Goal: Information Seeking & Learning: Find specific page/section

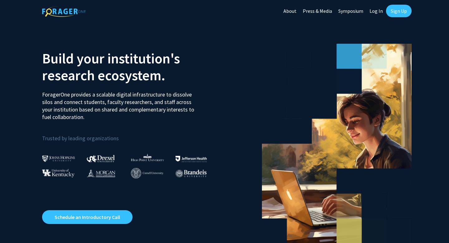
click at [378, 13] on link "Log In" at bounding box center [377, 11] width 20 height 22
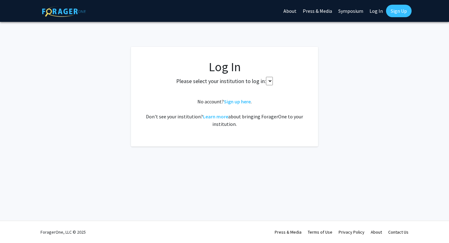
select select
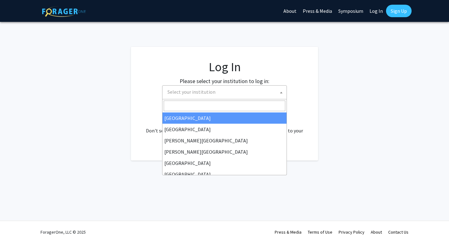
click at [268, 87] on span "Select your institution" at bounding box center [226, 91] width 122 height 13
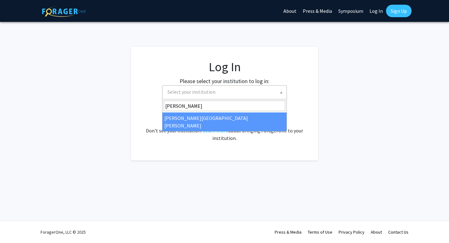
type input "[PERSON_NAME]"
select select "1"
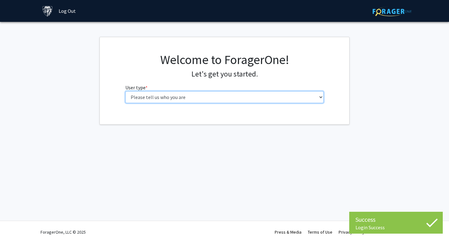
click at [260, 101] on select "Please tell us who you are Undergraduate Student Master's Student Doctoral Cand…" at bounding box center [224, 97] width 199 height 12
select select "1: undergrad"
click at [125, 91] on select "Please tell us who you are Undergraduate Student Master's Student Doctoral Cand…" at bounding box center [224, 97] width 199 height 12
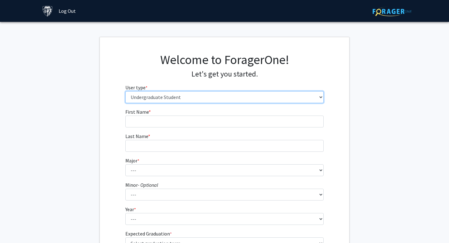
click at [260, 100] on select "Please tell us who you are Undergraduate Student Master's Student Doctoral Cand…" at bounding box center [224, 97] width 199 height 12
click at [125, 91] on select "Please tell us who you are Undergraduate Student Master's Student Doctoral Cand…" at bounding box center [224, 97] width 199 height 12
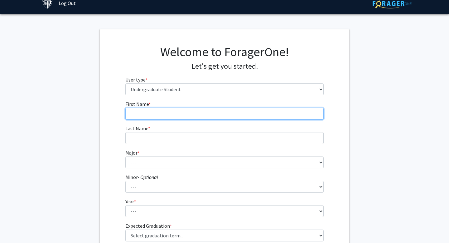
click at [250, 118] on input "First Name * required" at bounding box center [224, 114] width 199 height 12
type input "Irmak"
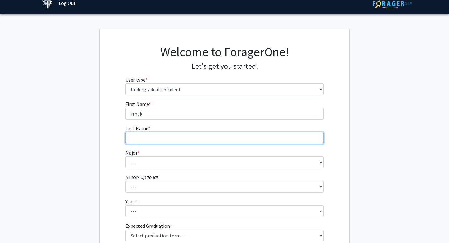
click at [236, 137] on input "Last Name * required" at bounding box center [224, 138] width 199 height 12
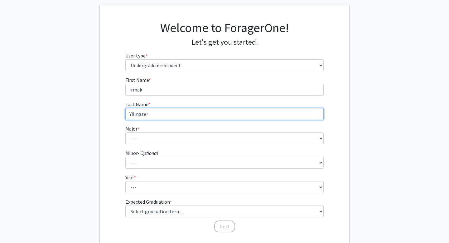
scroll to position [32, 0]
type input "Yilmazer"
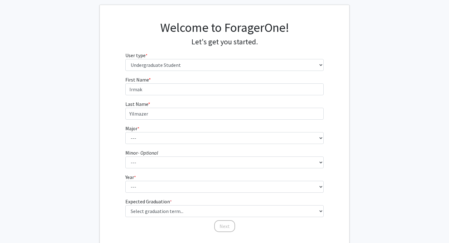
click at [335, 133] on div "First Name * required Irmak Last Name * required Yilmazer Major * required --- …" at bounding box center [225, 154] width 250 height 157
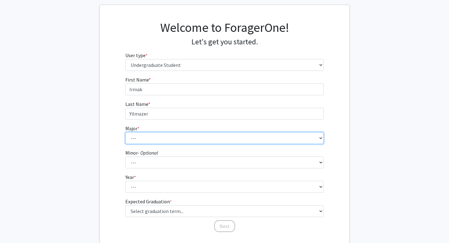
click at [320, 137] on select "--- Africana Studies Anthropology Applied Mathematics & Statistics Archaeology …" at bounding box center [224, 138] width 199 height 12
select select "41: 55"
click at [125, 132] on select "--- Africana Studies Anthropology Applied Mathematics & Statistics Archaeology …" at bounding box center [224, 138] width 199 height 12
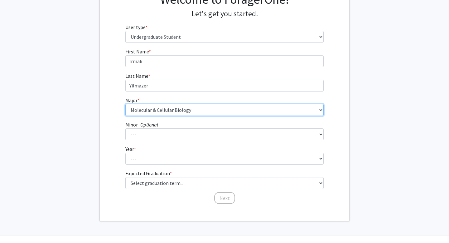
scroll to position [75, 0]
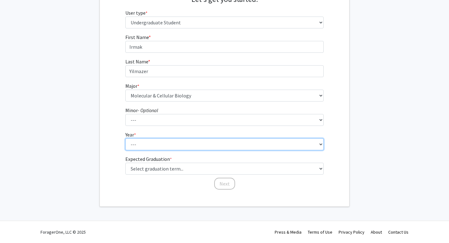
click at [266, 145] on select "--- First-year Sophomore Junior Senior Postbaccalaureate Certificate" at bounding box center [224, 144] width 199 height 12
select select "1: first-year"
click at [125, 138] on select "--- First-year Sophomore Junior Senior Postbaccalaureate Certificate" at bounding box center [224, 144] width 199 height 12
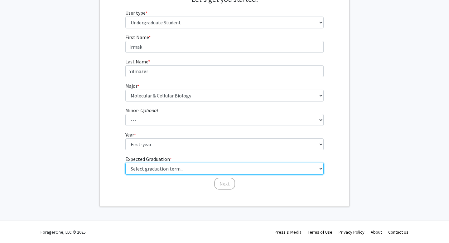
click at [264, 166] on select "Select graduation term... Spring 2025 Summer 2025 Fall 2025 Winter 2025 Spring …" at bounding box center [224, 169] width 199 height 12
click at [265, 164] on select "Select graduation term... Spring 2025 Summer 2025 Fall 2025 Winter 2025 Spring …" at bounding box center [224, 169] width 199 height 12
select select "17: spring_2029"
click at [125, 163] on select "Select graduation term... Spring 2025 Summer 2025 Fall 2025 Winter 2025 Spring …" at bounding box center [224, 169] width 199 height 12
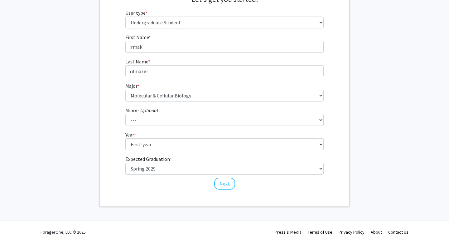
click at [258, 193] on div "Welcome to ForagerOne! Let's get you started. User type * required Please tell …" at bounding box center [225, 85] width 250 height 244
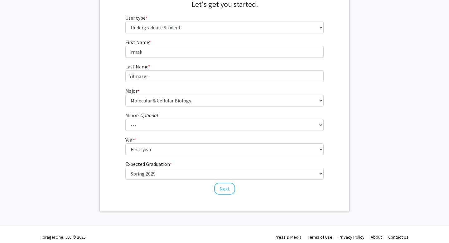
scroll to position [70, 0]
click at [231, 188] on button "Next" at bounding box center [224, 188] width 21 height 12
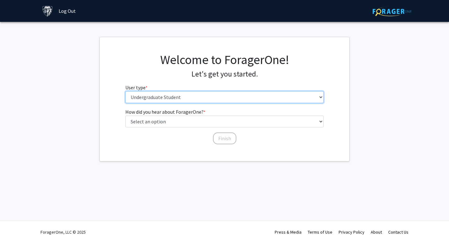
click at [257, 102] on select "Please tell us who you are Undergraduate Student Master's Student Doctoral Cand…" at bounding box center [224, 97] width 199 height 12
click at [125, 91] on select "Please tell us who you are Undergraduate Student Master's Student Doctoral Cand…" at bounding box center [224, 97] width 199 height 12
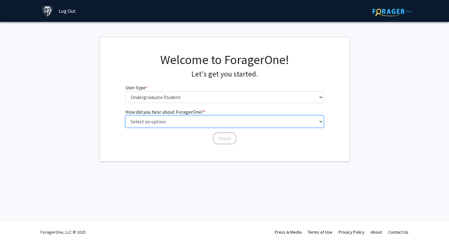
click at [250, 121] on select "Select an option Peer/student recommendation Faculty/staff recommendation Unive…" at bounding box center [224, 121] width 199 height 12
click at [251, 120] on select "Select an option Peer/student recommendation Faculty/staff recommendation Unive…" at bounding box center [224, 121] width 199 height 12
select select "2: faculty_recommendation"
click at [125, 115] on select "Select an option Peer/student recommendation Faculty/staff recommendation Unive…" at bounding box center [224, 121] width 199 height 12
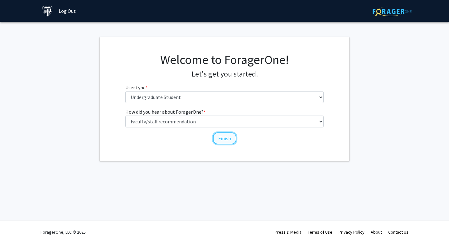
click at [231, 136] on button "Finish" at bounding box center [224, 138] width 23 height 12
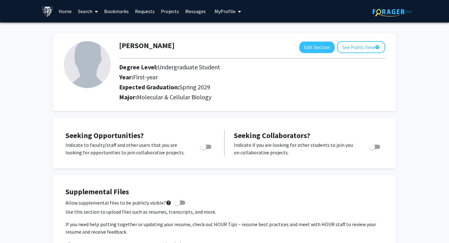
click at [93, 11] on span at bounding box center [95, 12] width 6 height 22
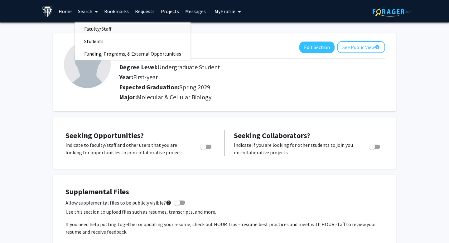
click at [102, 28] on span "Faculty/Staff" at bounding box center [98, 28] width 46 height 12
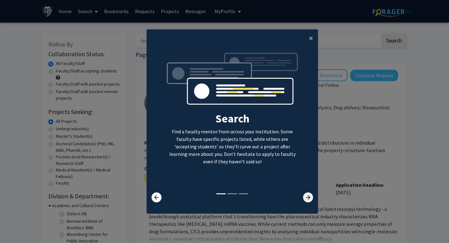
click at [308, 198] on icon at bounding box center [308, 197] width 10 height 10
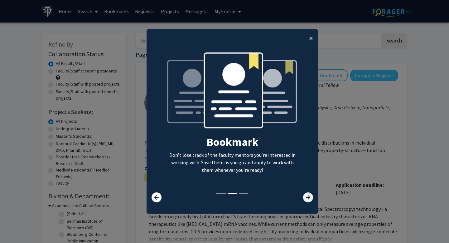
click at [308, 198] on icon at bounding box center [308, 197] width 10 height 10
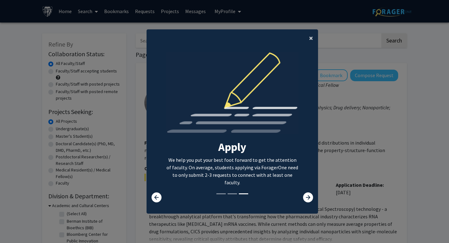
click at [310, 35] on span "×" at bounding box center [311, 38] width 4 height 10
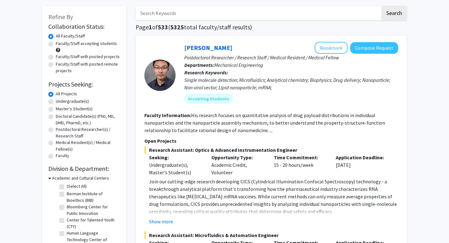
scroll to position [28, 0]
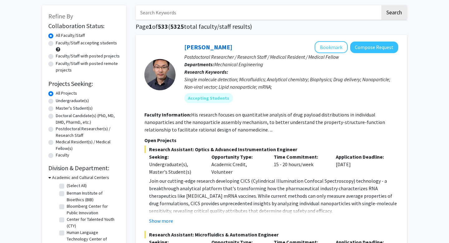
click at [56, 155] on label "Faculty" at bounding box center [62, 155] width 13 height 7
click at [56, 155] on input "Faculty" at bounding box center [58, 154] width 4 height 4
radio input "true"
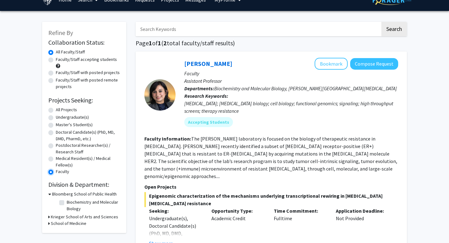
scroll to position [13, 0]
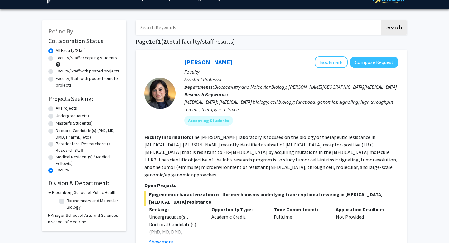
click at [80, 214] on h3 "Krieger School of Arts and Sciences" at bounding box center [84, 215] width 67 height 7
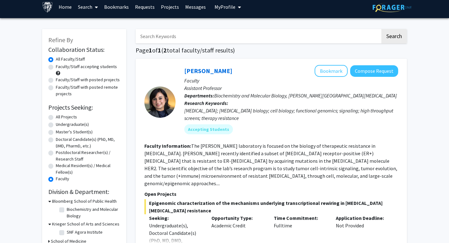
scroll to position [0, 0]
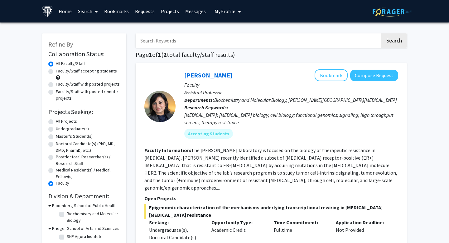
click at [56, 184] on label "Faculty" at bounding box center [62, 183] width 13 height 7
click at [56, 184] on input "Faculty" at bounding box center [58, 182] width 4 height 4
click at [165, 40] on input "Search Keywords" at bounding box center [258, 40] width 245 height 14
type input "roberson"
click at [386, 40] on button "Search" at bounding box center [394, 40] width 26 height 14
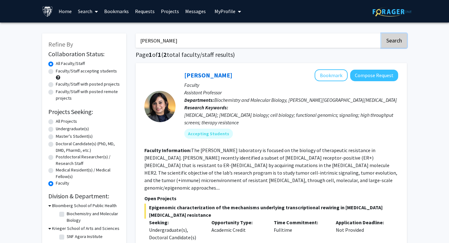
radio input "true"
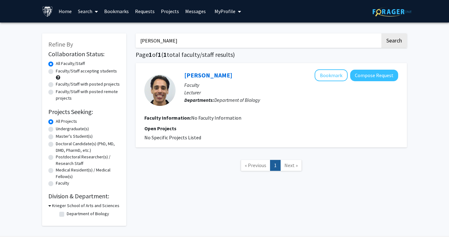
click at [63, 12] on link "Home" at bounding box center [65, 11] width 19 height 22
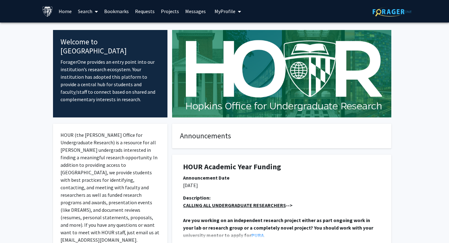
click at [86, 14] on link "Search" at bounding box center [88, 11] width 26 height 22
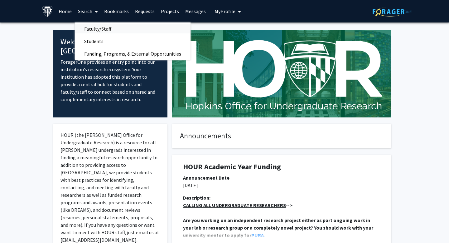
click at [98, 29] on span "Faculty/Staff" at bounding box center [98, 28] width 46 height 12
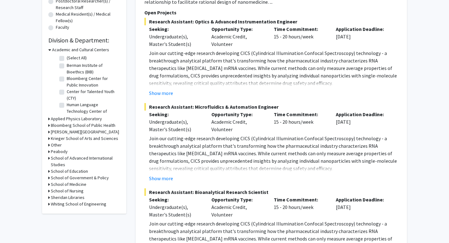
scroll to position [146, 0]
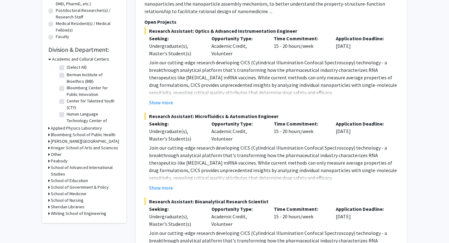
click at [56, 36] on label "Faculty" at bounding box center [62, 36] width 13 height 7
click at [56, 36] on input "Faculty" at bounding box center [58, 35] width 4 height 4
radio input "true"
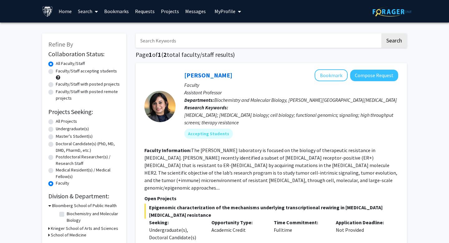
click at [56, 64] on label "All Faculty/Staff" at bounding box center [70, 63] width 29 height 7
click at [56, 64] on input "All Faculty/Staff" at bounding box center [58, 62] width 4 height 4
click at [56, 123] on label "All Projects" at bounding box center [66, 121] width 21 height 7
click at [56, 122] on input "All Projects" at bounding box center [58, 120] width 4 height 4
radio input "true"
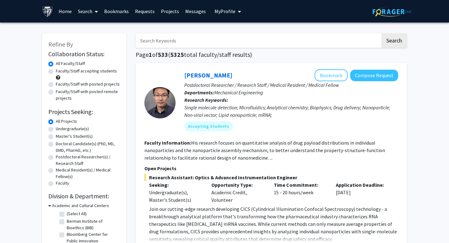
click at [56, 128] on label "Undergraduate(s)" at bounding box center [72, 128] width 33 height 7
click at [56, 128] on input "Undergraduate(s)" at bounding box center [58, 127] width 4 height 4
radio input "true"
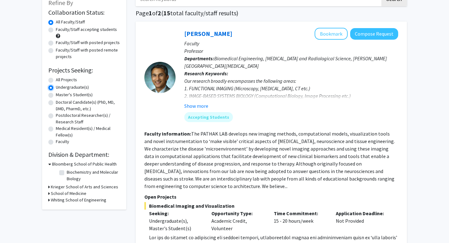
scroll to position [55, 0]
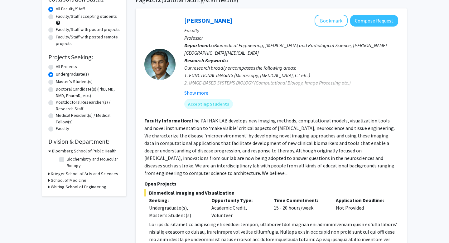
click at [93, 172] on h3 "Krieger School of Arts and Sciences" at bounding box center [84, 173] width 67 height 7
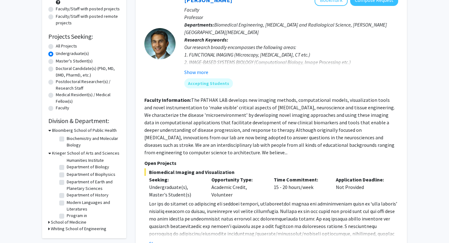
scroll to position [27, 0]
click at [67, 168] on label "Department of Biology" at bounding box center [88, 167] width 42 height 7
click at [67, 168] on input "Department of Biology" at bounding box center [69, 166] width 4 height 4
checkbox input "true"
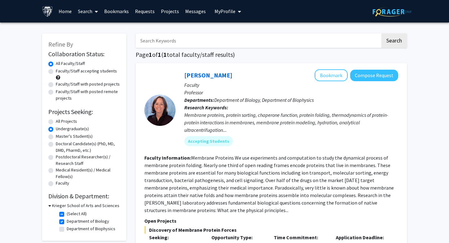
scroll to position [7, 0]
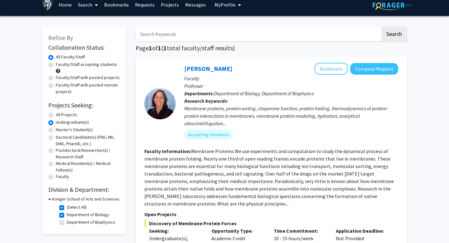
click at [72, 113] on label "All Projects" at bounding box center [66, 114] width 21 height 7
click at [60, 113] on input "All Projects" at bounding box center [58, 113] width 4 height 4
radio input "true"
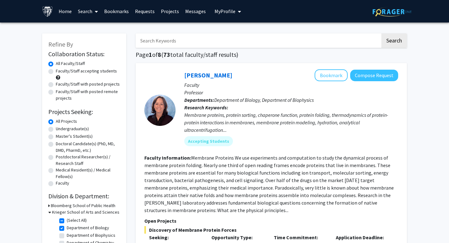
click at [66, 11] on link "Home" at bounding box center [65, 11] width 19 height 22
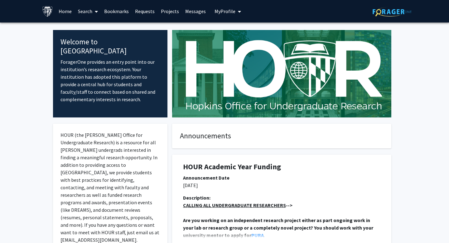
click at [226, 13] on span "My Profile" at bounding box center [225, 11] width 21 height 6
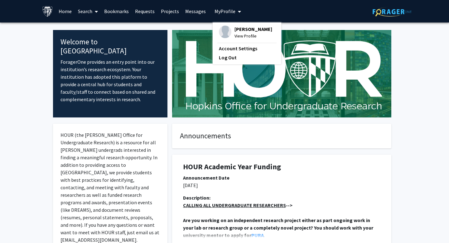
click at [236, 36] on span "View Profile" at bounding box center [254, 35] width 38 height 7
